Goal: Information Seeking & Learning: Learn about a topic

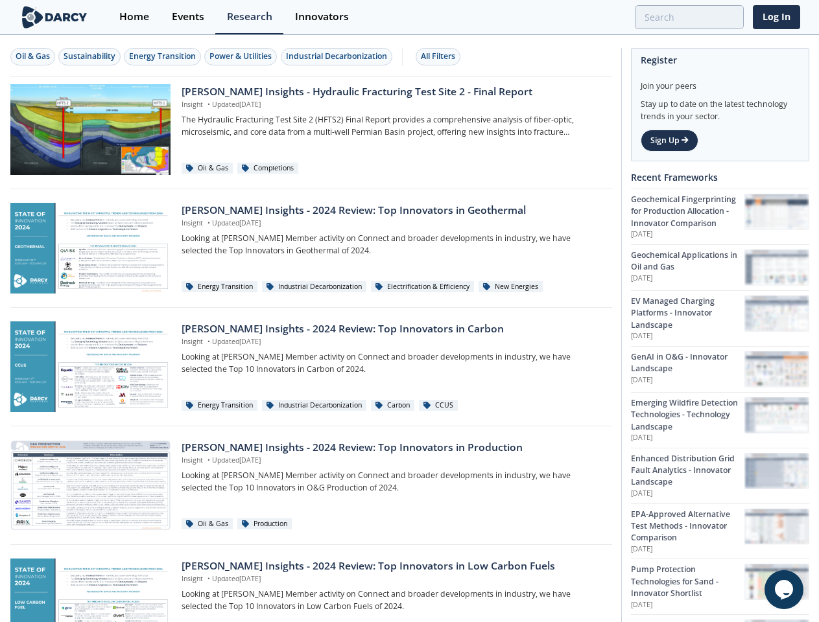
click at [33, 56] on div "Oil & Gas" at bounding box center [33, 57] width 34 height 12
click at [90, 56] on div "Sustainability" at bounding box center [90, 57] width 52 height 12
click at [163, 56] on div "Energy Transition" at bounding box center [162, 57] width 67 height 12
click at [242, 56] on div "Power & Utilities" at bounding box center [240, 57] width 62 height 12
